Goal: Complete application form

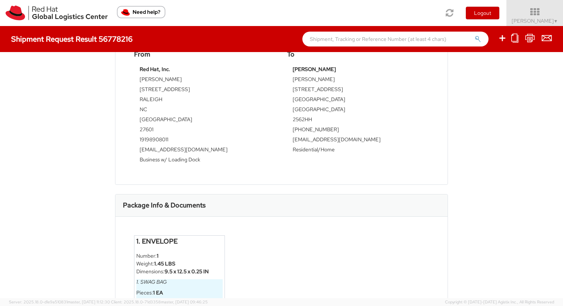
scroll to position [203, 0]
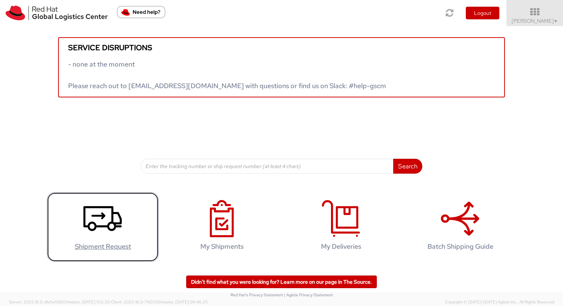
click at [116, 243] on h4 "Shipment Request" at bounding box center [103, 246] width 96 height 7
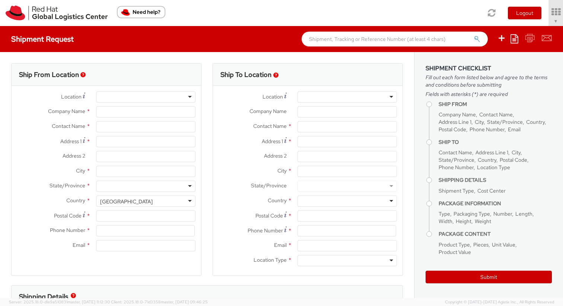
select select "505"
select select
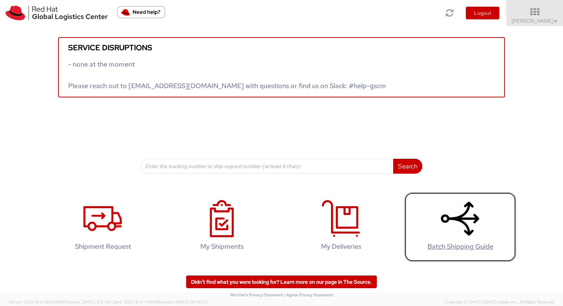
click at [457, 232] on icon at bounding box center [460, 218] width 38 height 37
